Goal: Find specific page/section

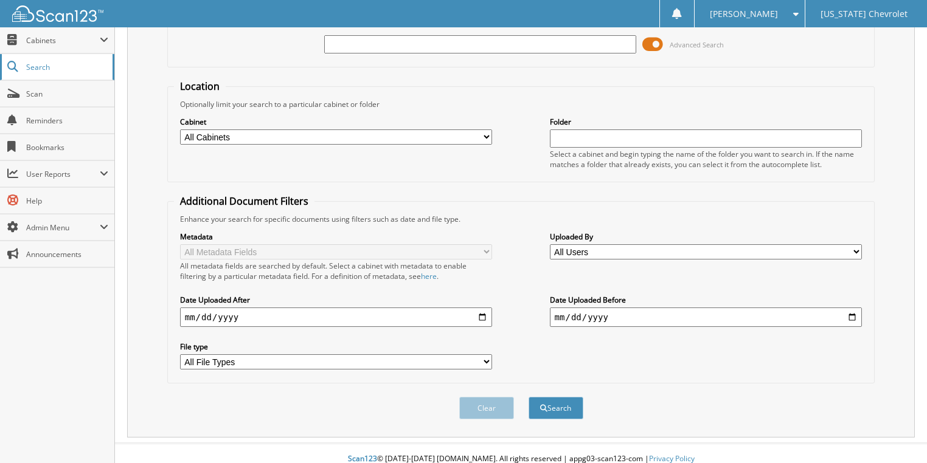
click at [83, 67] on span "Search" at bounding box center [66, 67] width 80 height 10
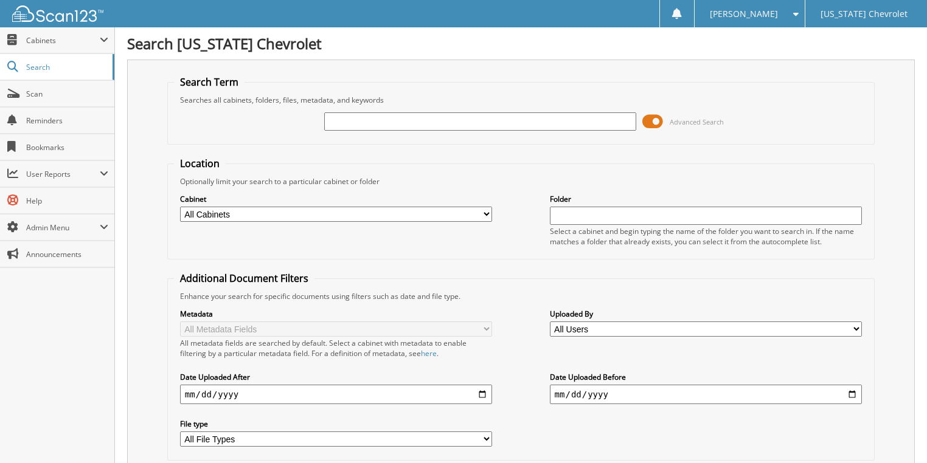
scroll to position [77, 0]
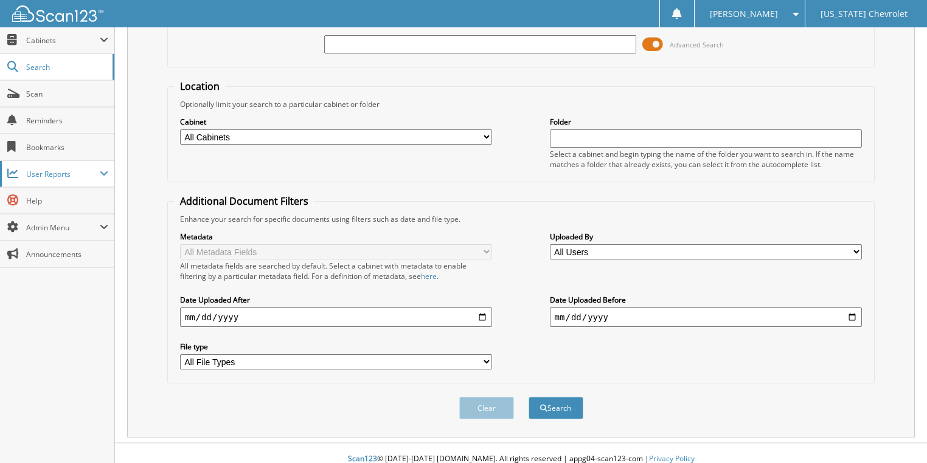
click at [78, 170] on span "User Reports" at bounding box center [63, 174] width 74 height 10
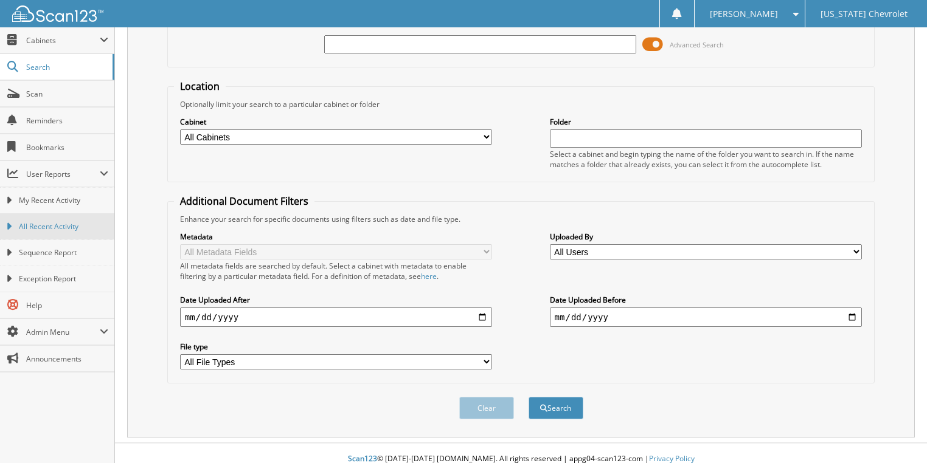
click at [77, 228] on span "All Recent Activity" at bounding box center [63, 226] width 89 height 11
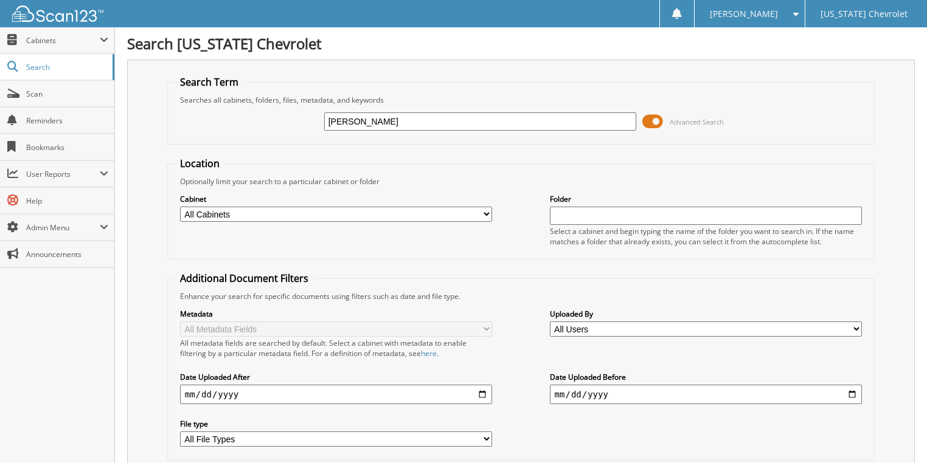
type input "[PERSON_NAME]"
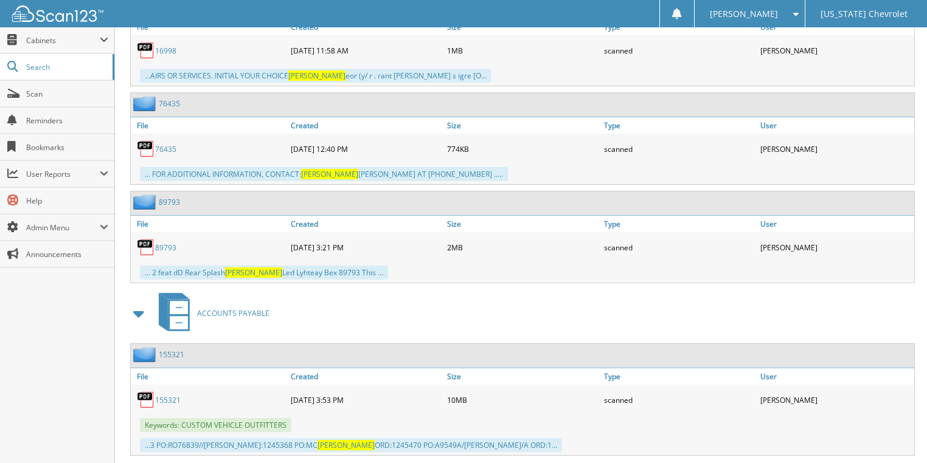
scroll to position [2966, 0]
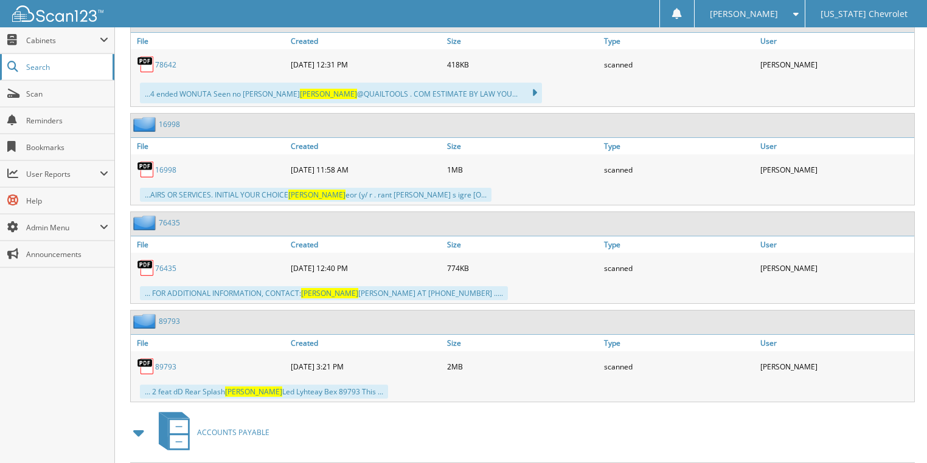
click at [63, 65] on span "Search" at bounding box center [66, 67] width 80 height 10
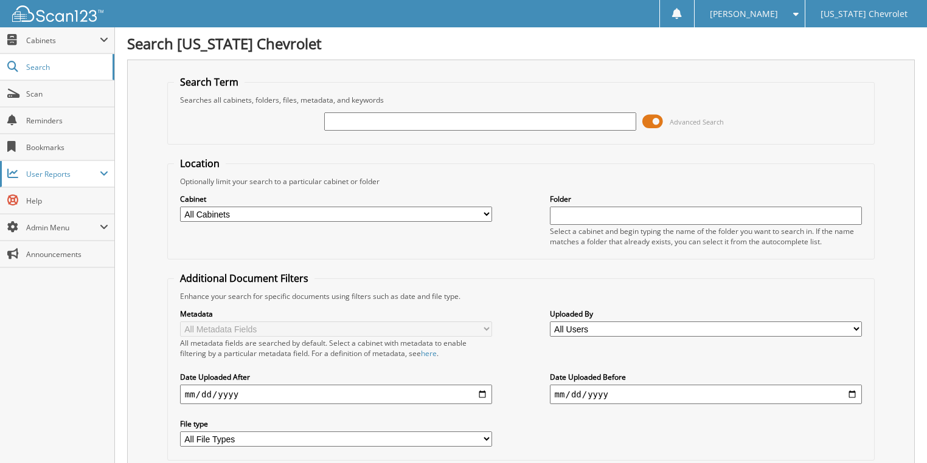
click at [85, 184] on span "User Reports" at bounding box center [57, 174] width 114 height 26
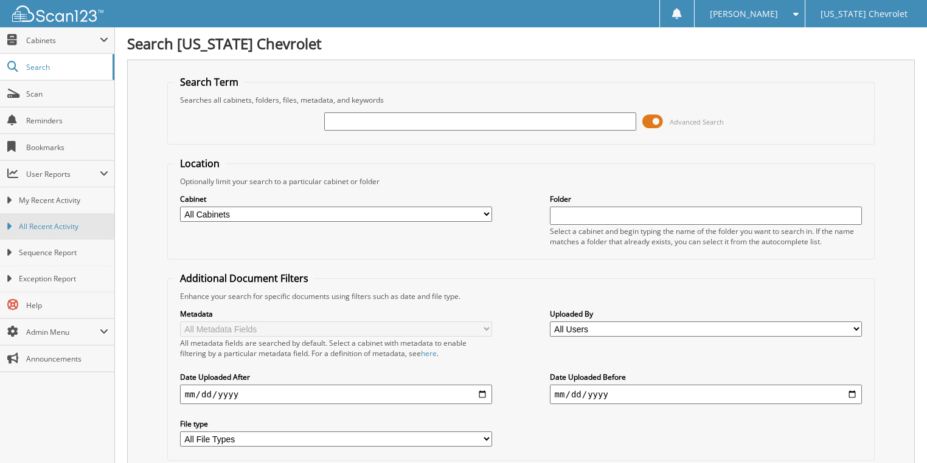
click at [63, 218] on link "All Recent Activity" at bounding box center [57, 226] width 114 height 26
